Goal: Information Seeking & Learning: Compare options

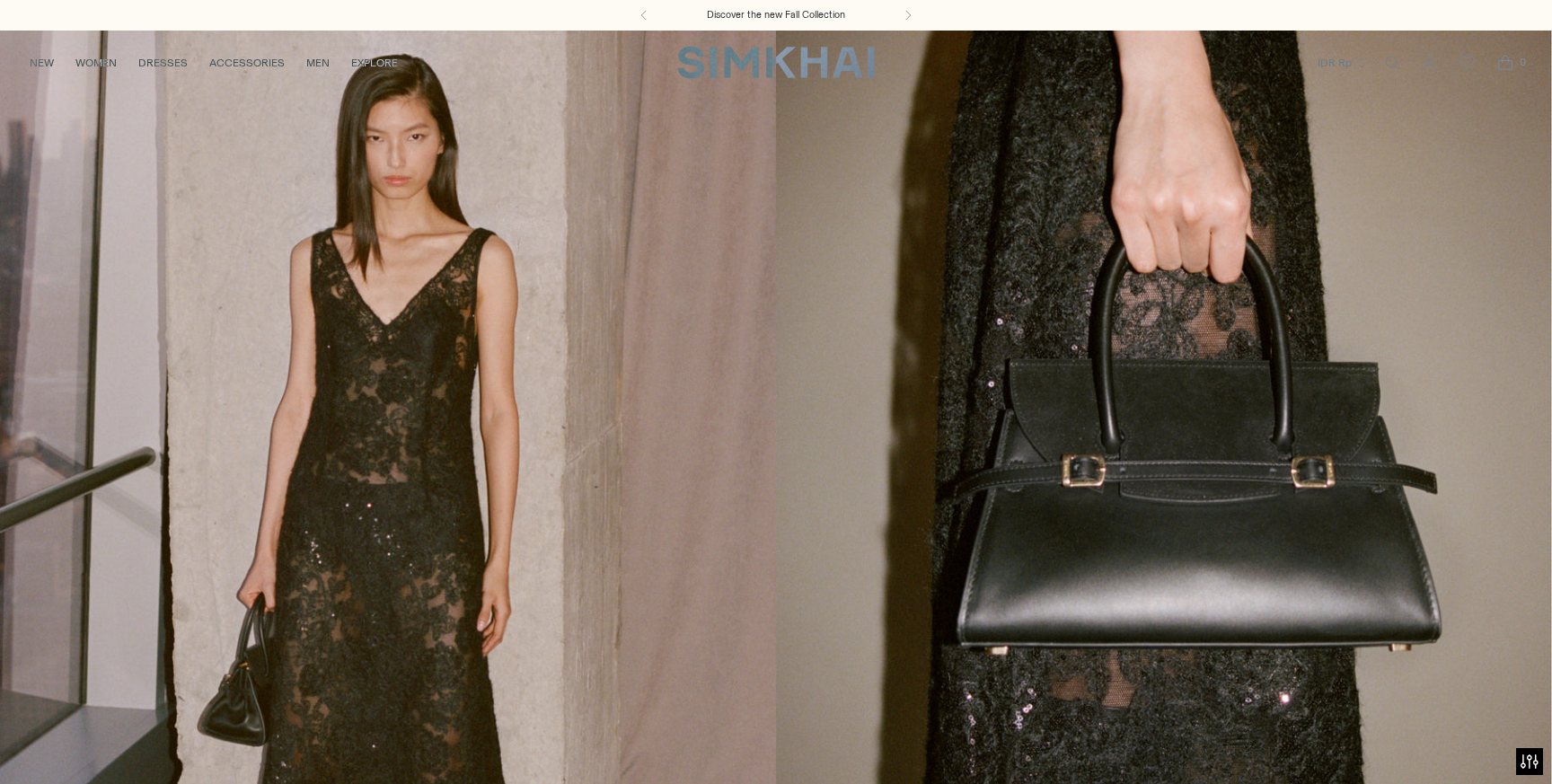
click at [275, 570] on link "/collections/new-arrivals" at bounding box center [776, 474] width 1552 height 889
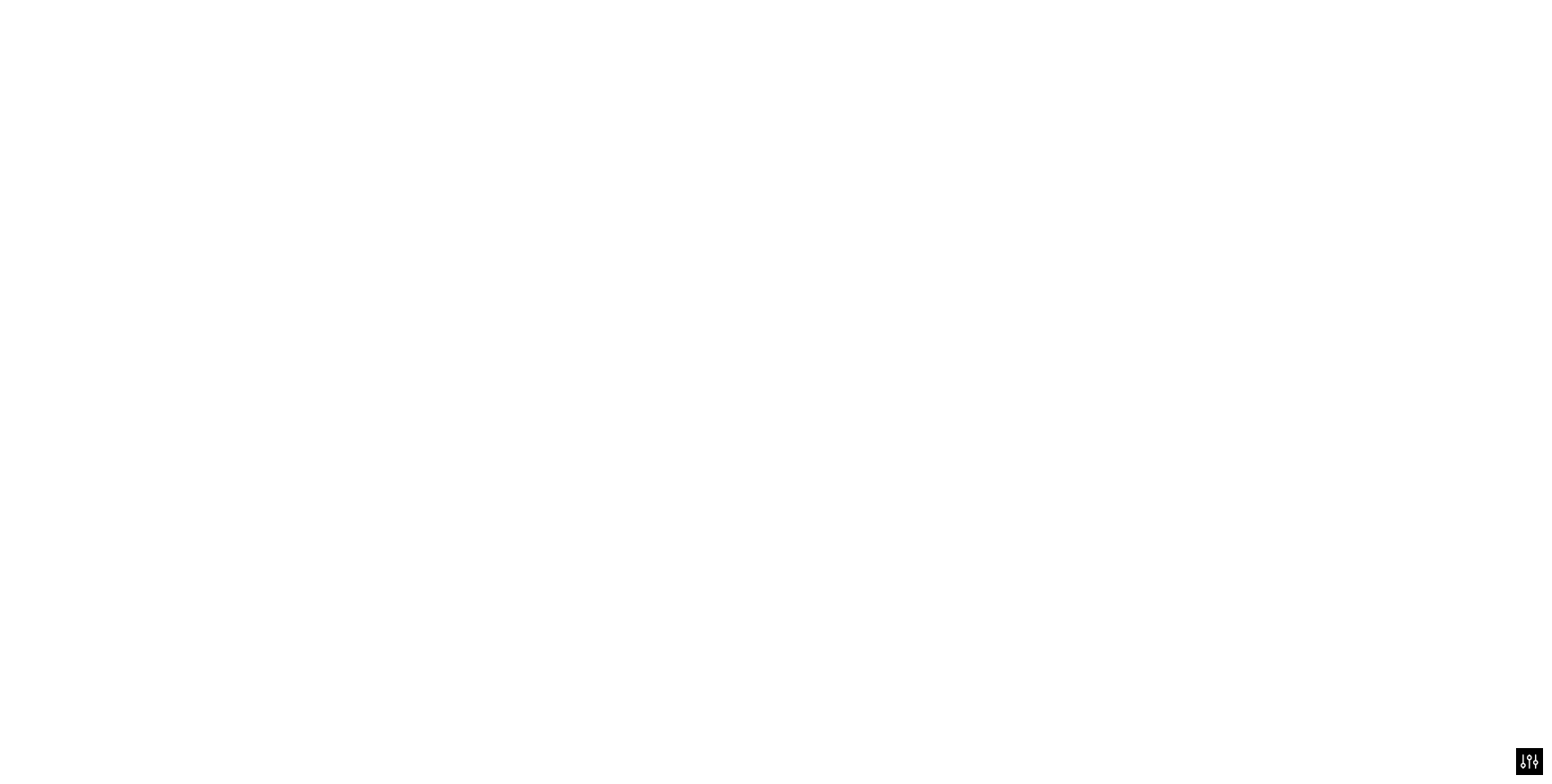
scroll to position [2301, 0]
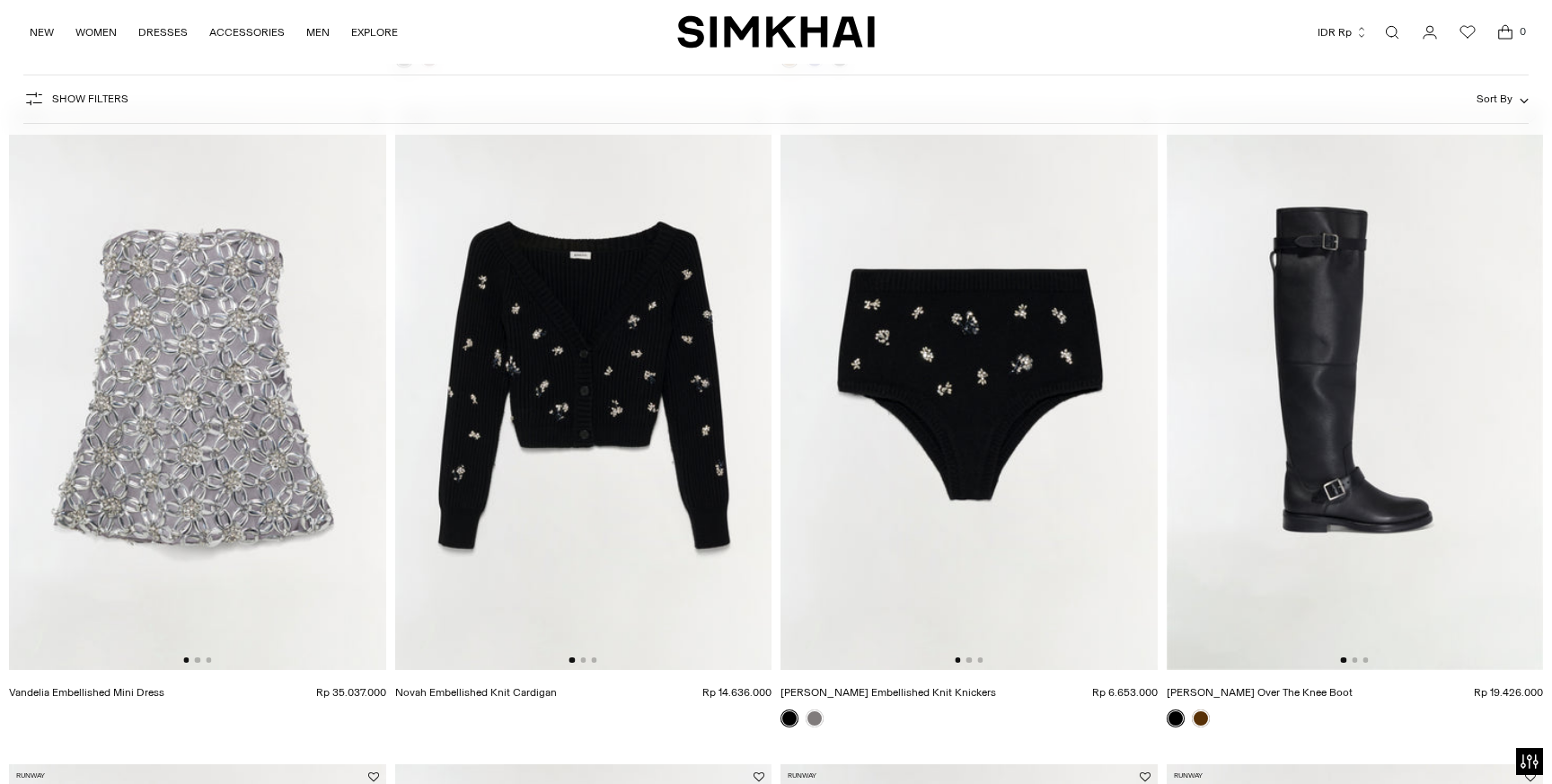
scroll to position [720, 0]
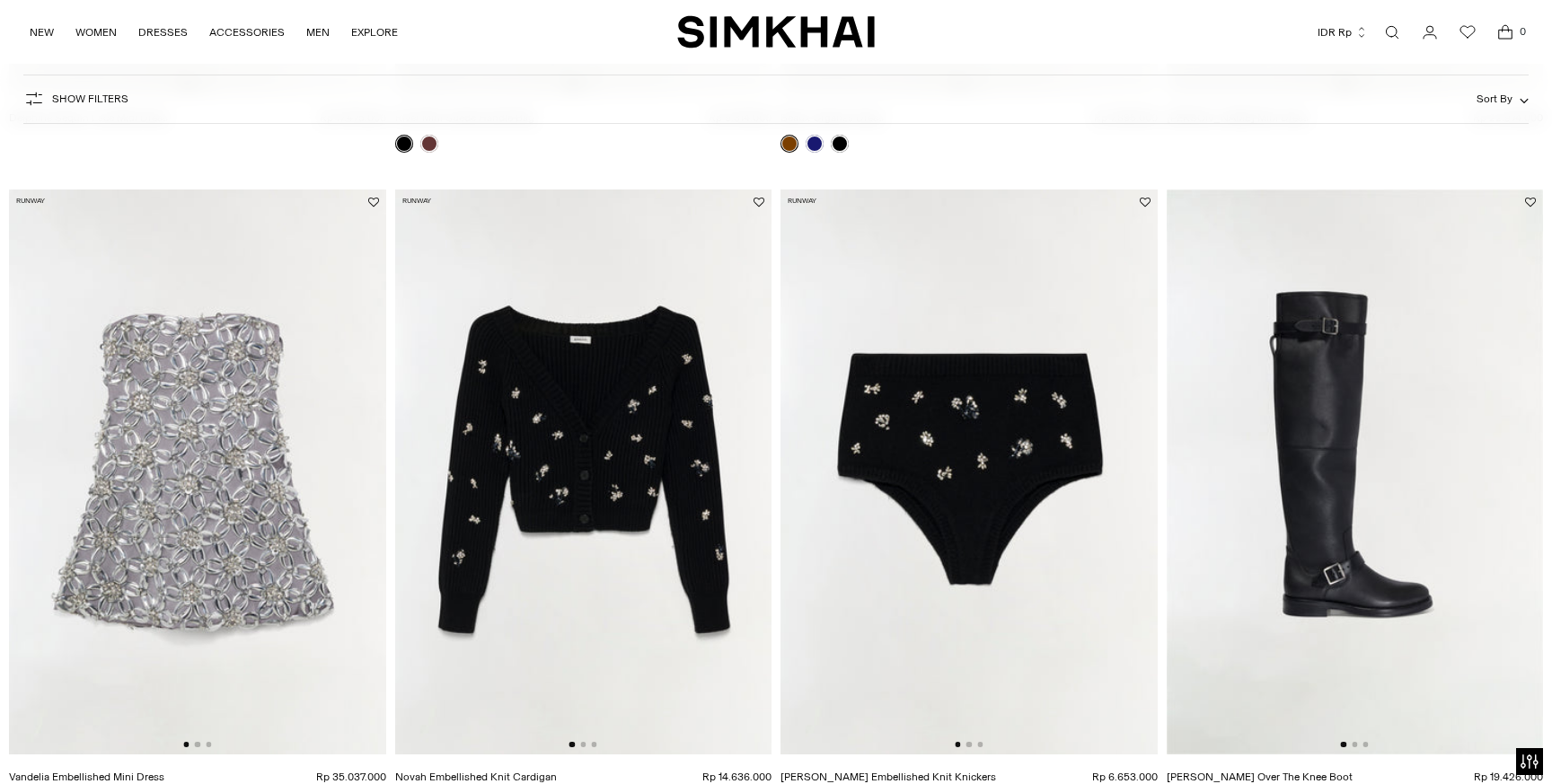
click at [347, 459] on img at bounding box center [197, 471] width 377 height 564
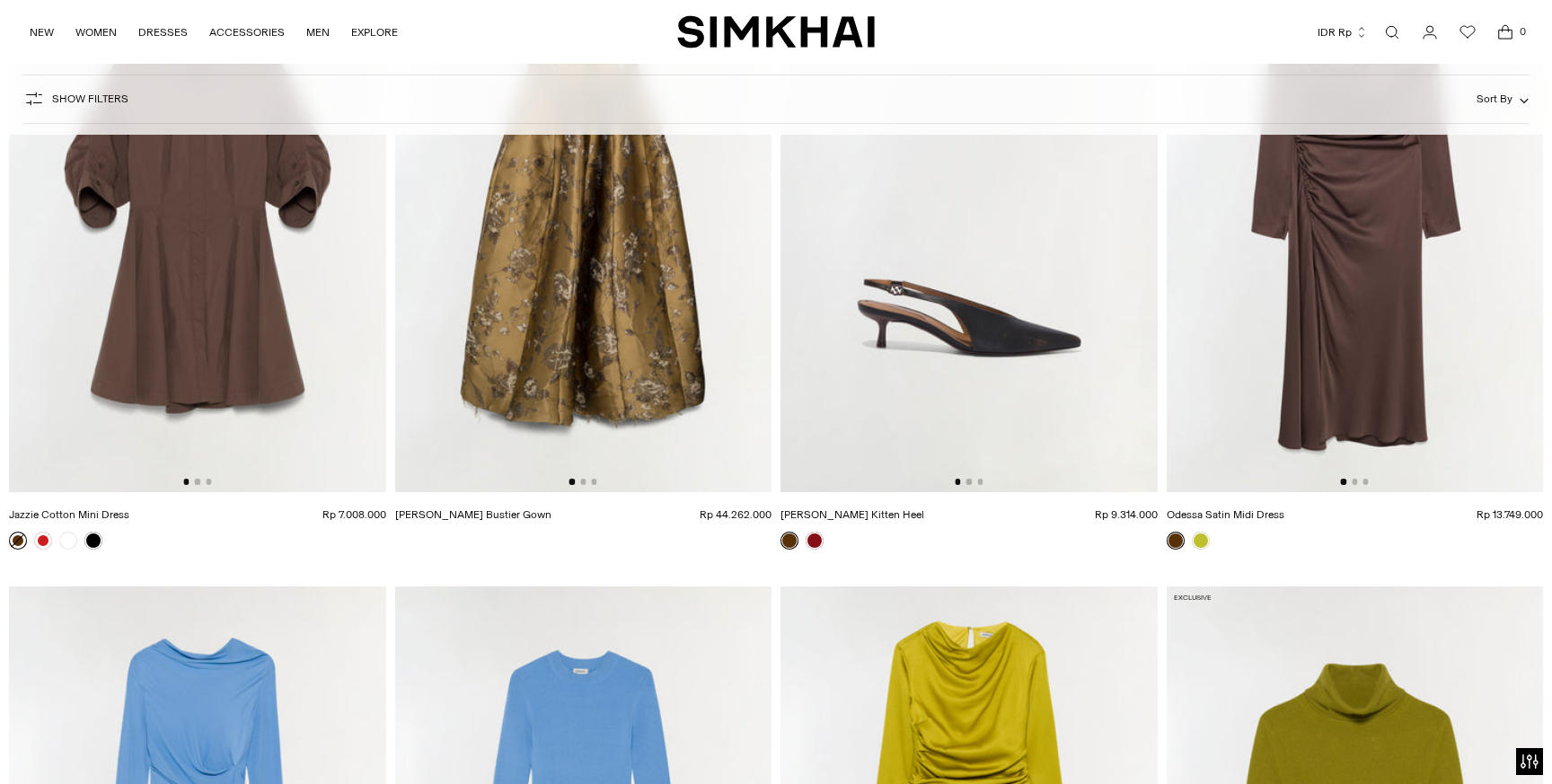
scroll to position [25749, 0]
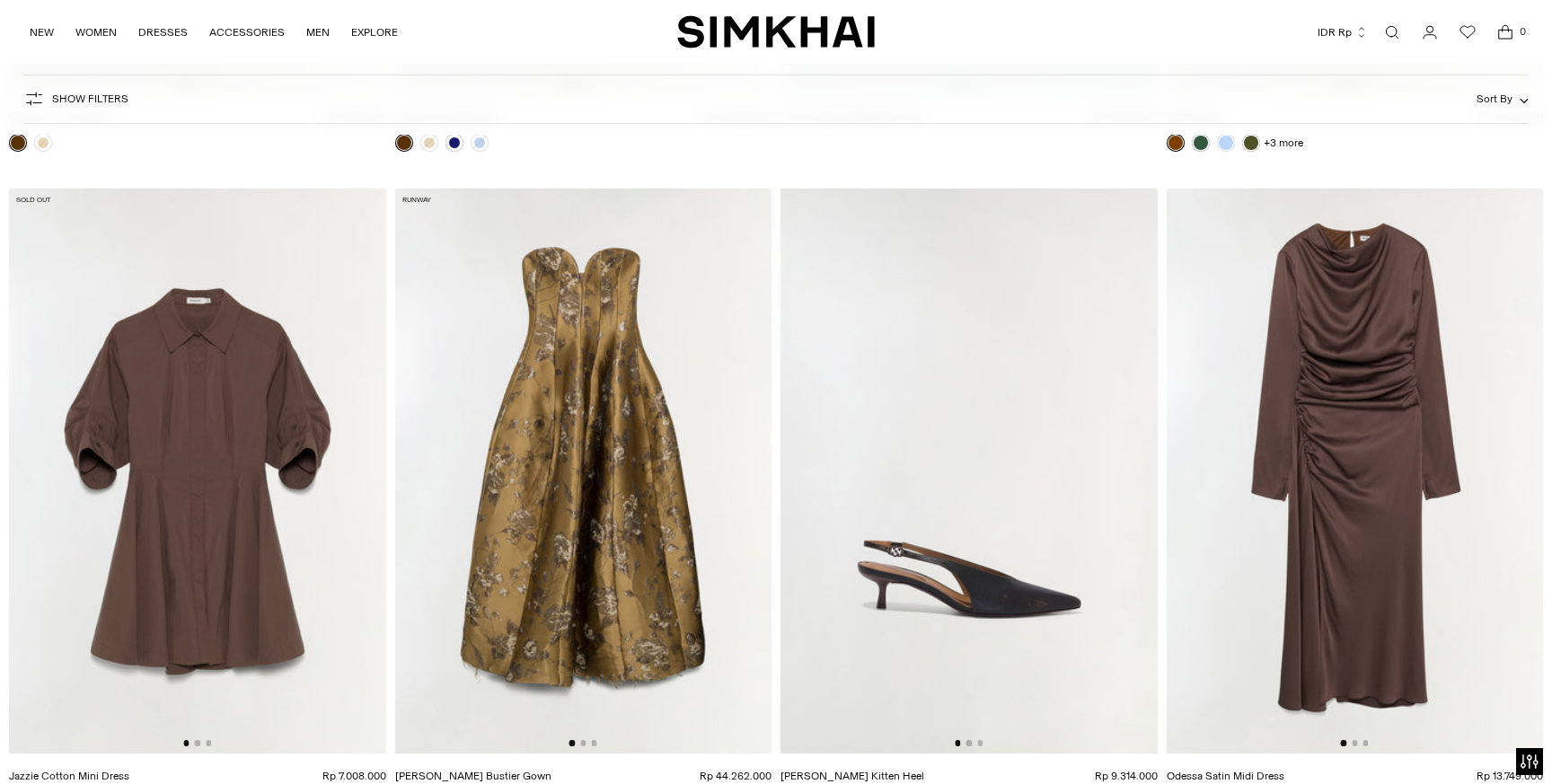
click at [607, 494] on img at bounding box center [583, 470] width 377 height 564
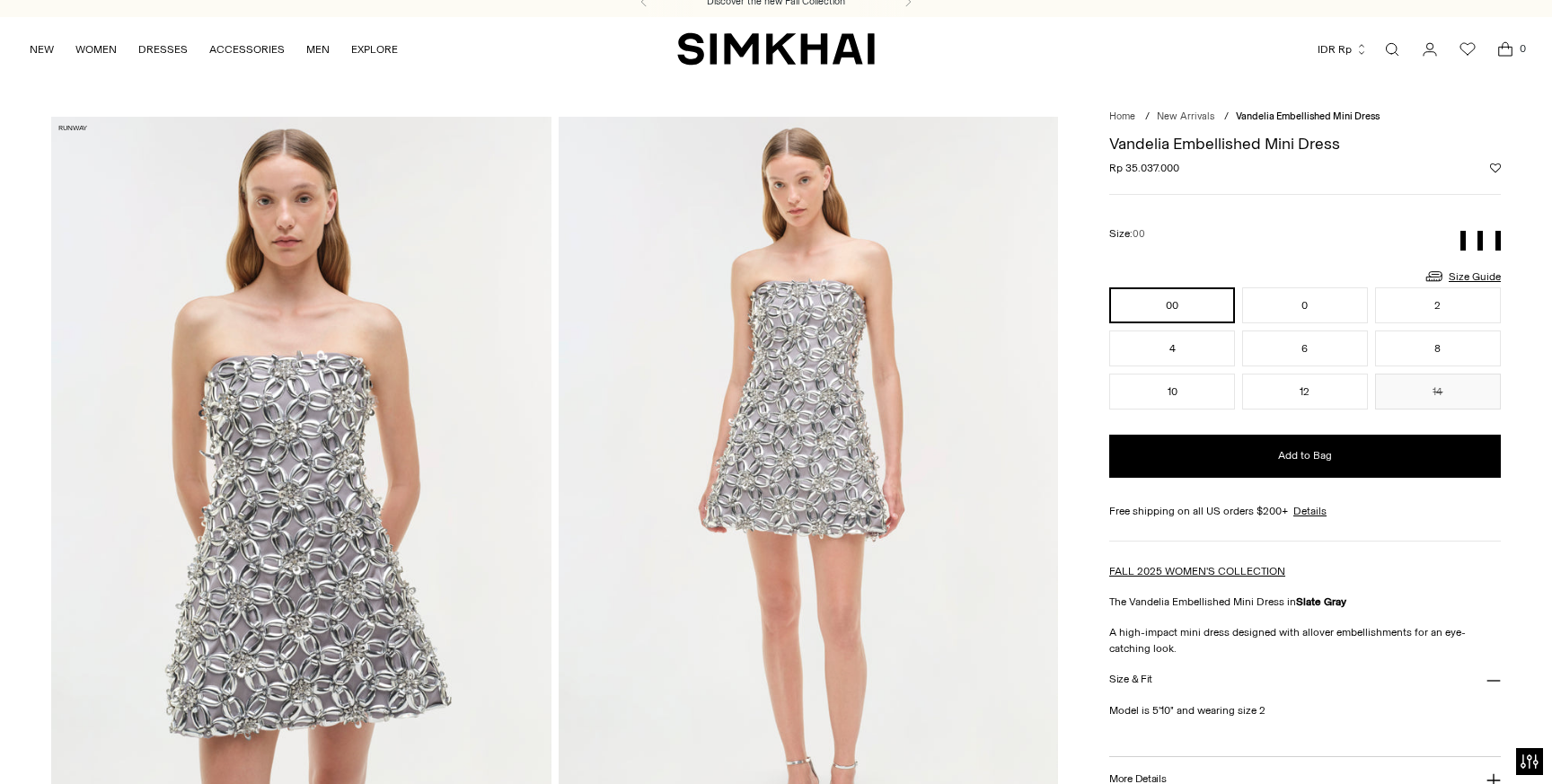
scroll to position [11, 0]
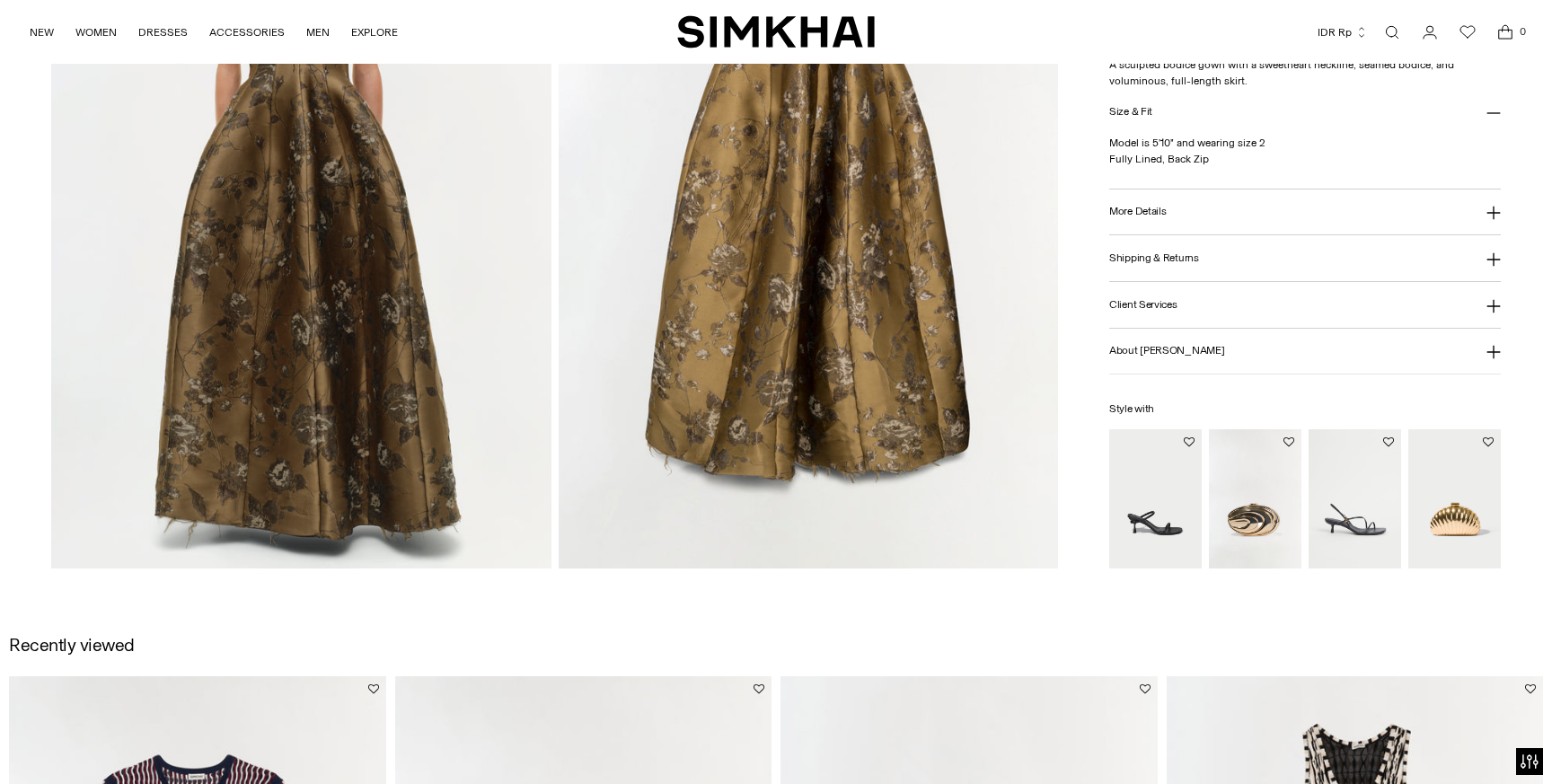
scroll to position [1615, 0]
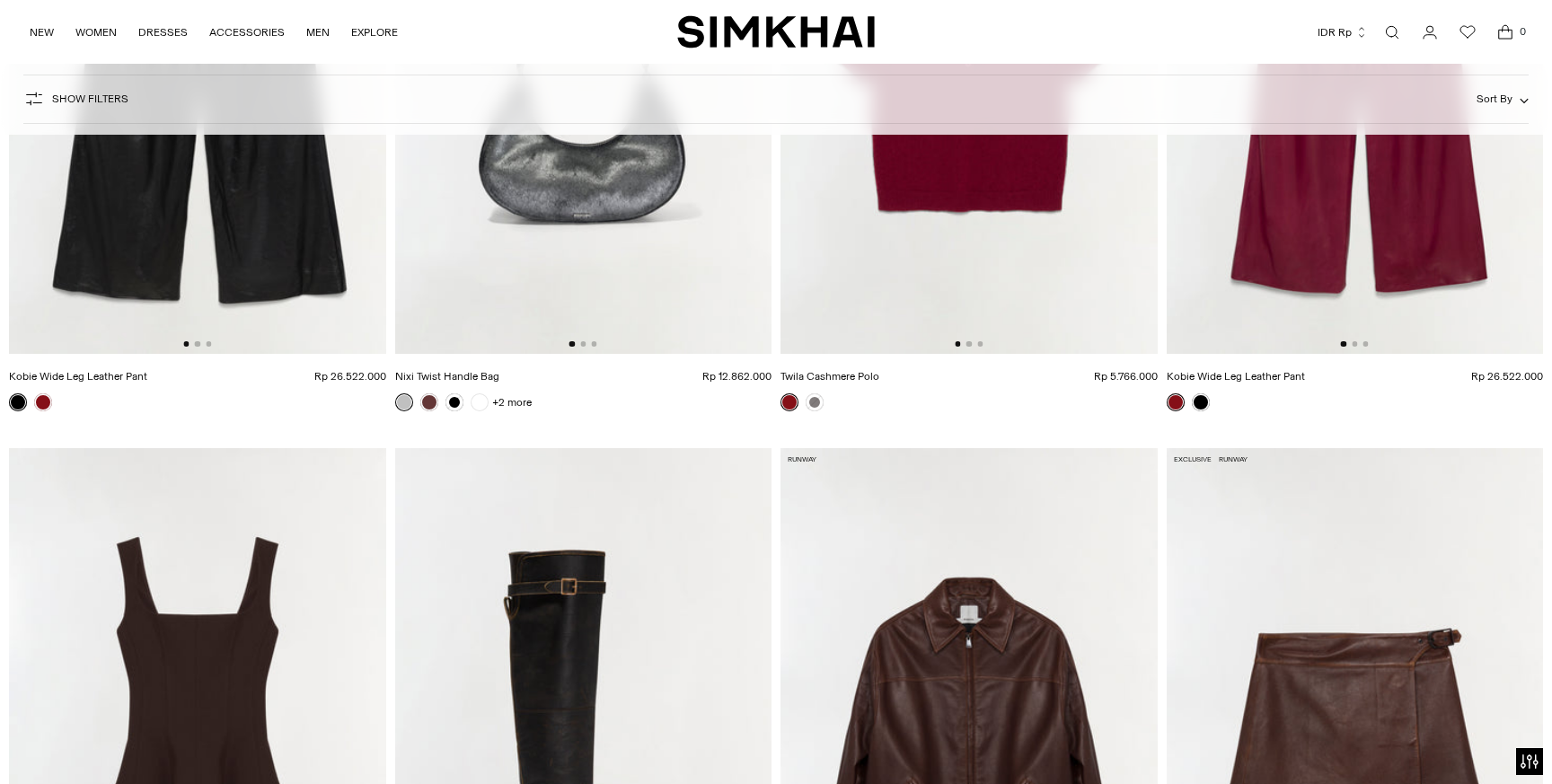
scroll to position [6022, 0]
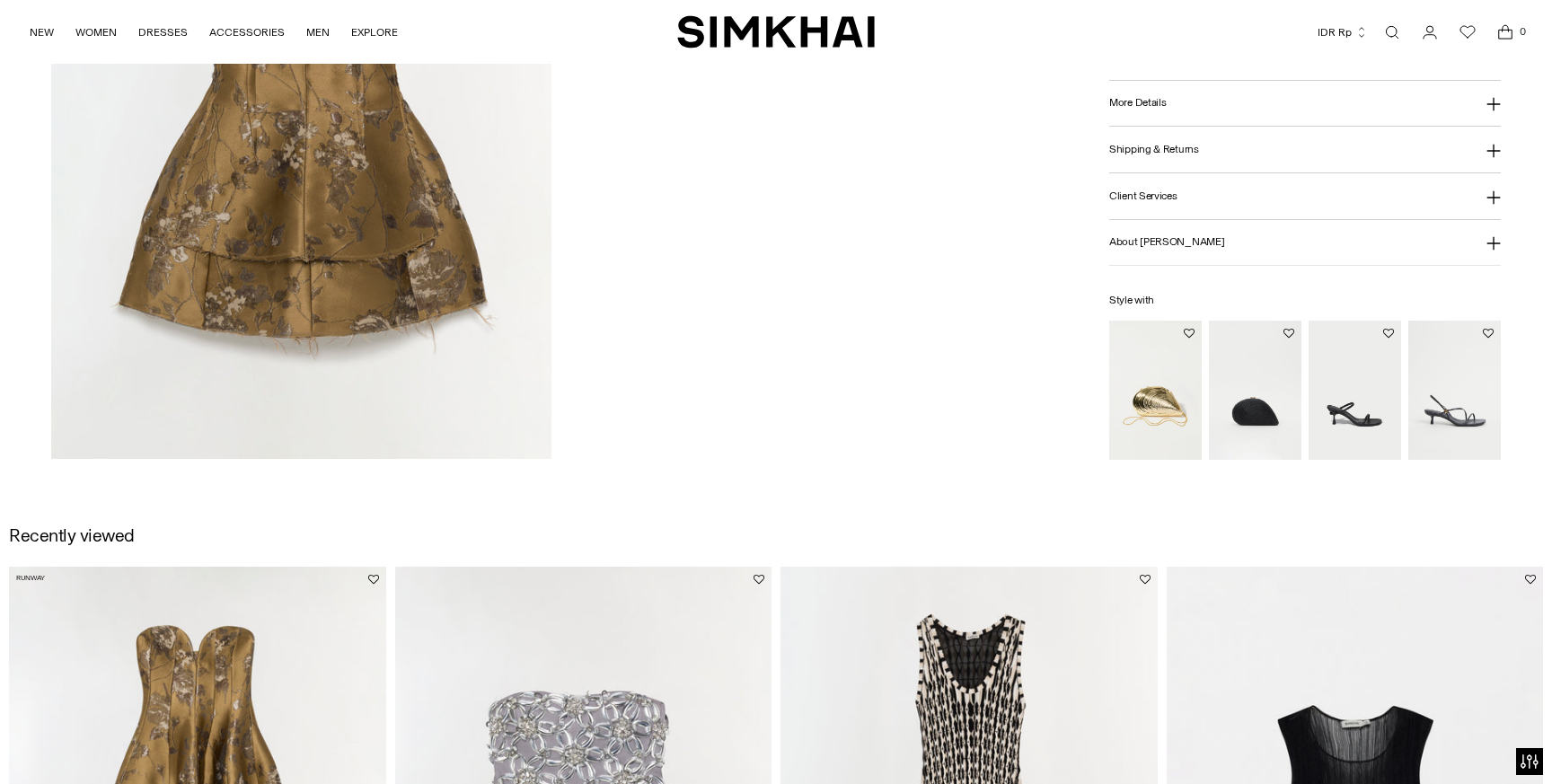
scroll to position [2684, 0]
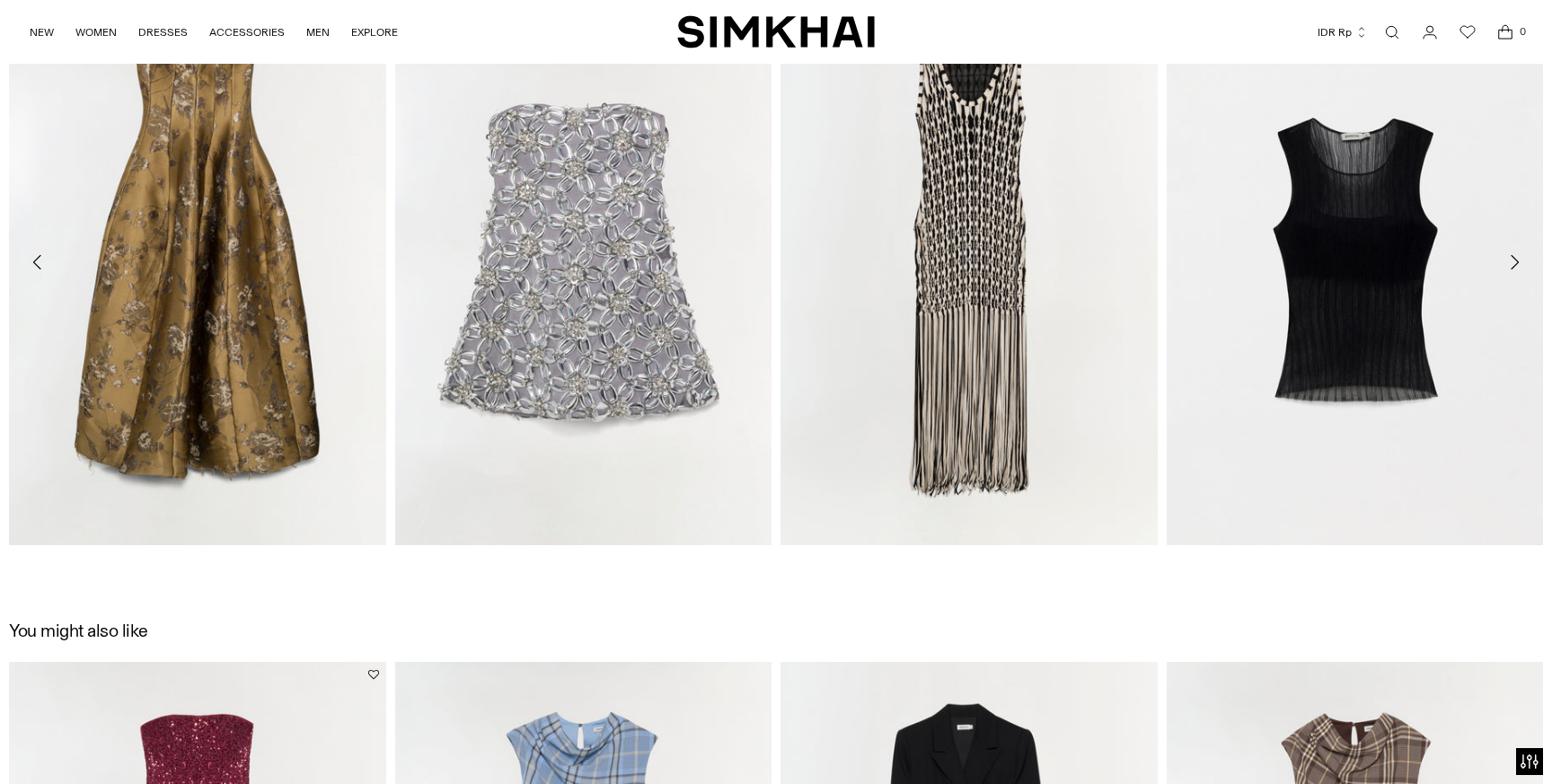
scroll to position [2603, 0]
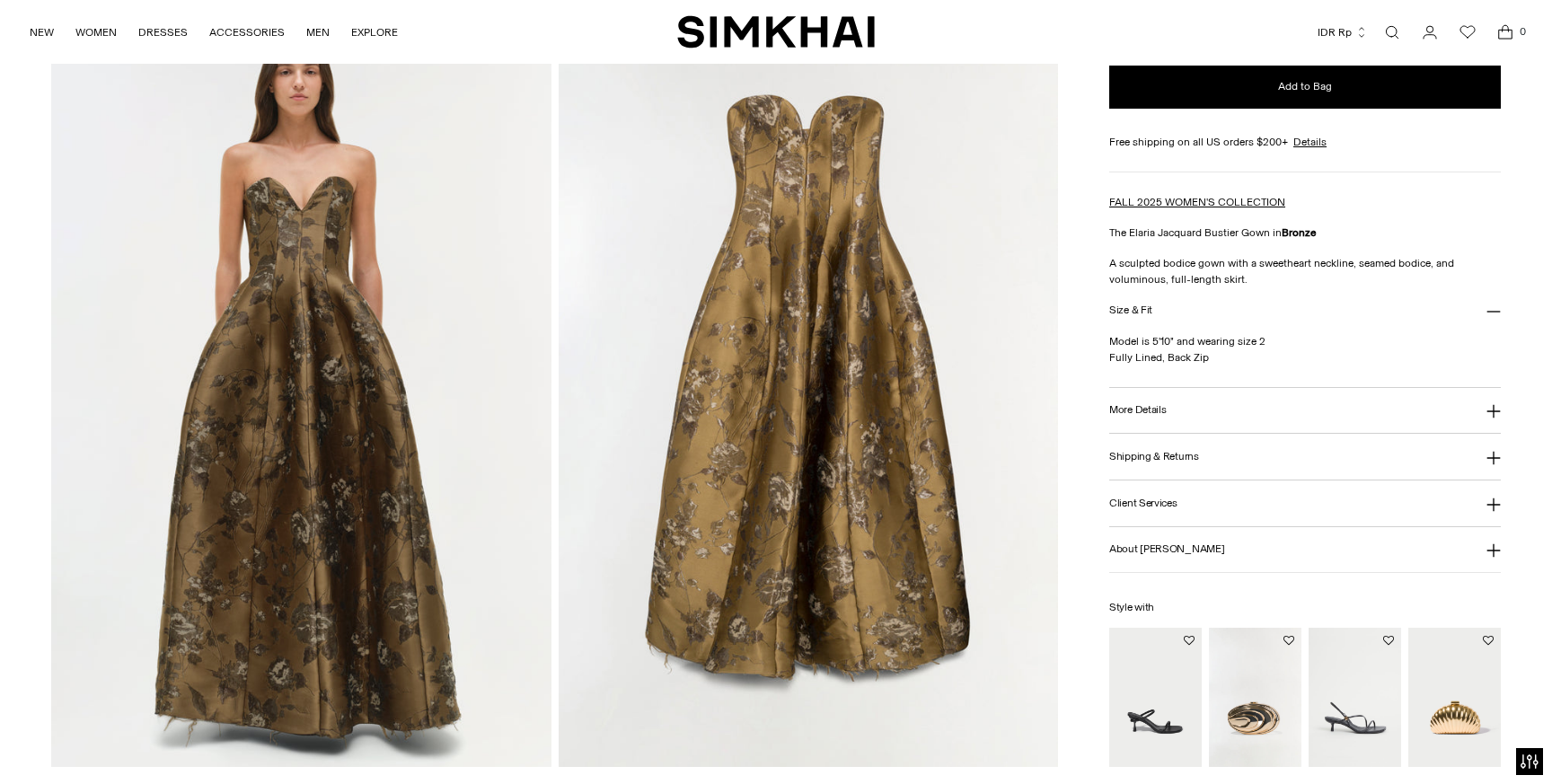
scroll to position [1567, 0]
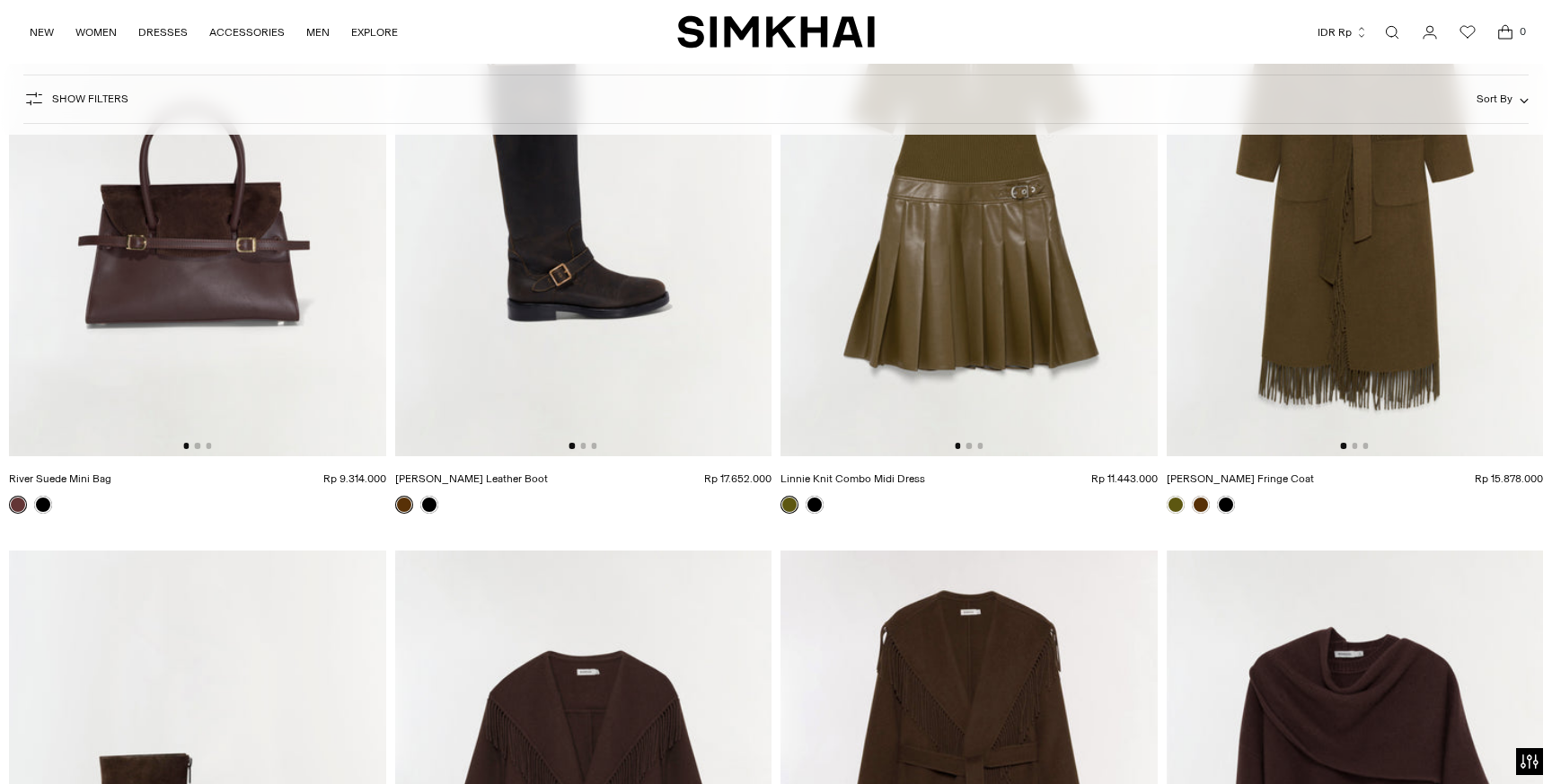
scroll to position [19394, 0]
